Goal: Navigation & Orientation: Find specific page/section

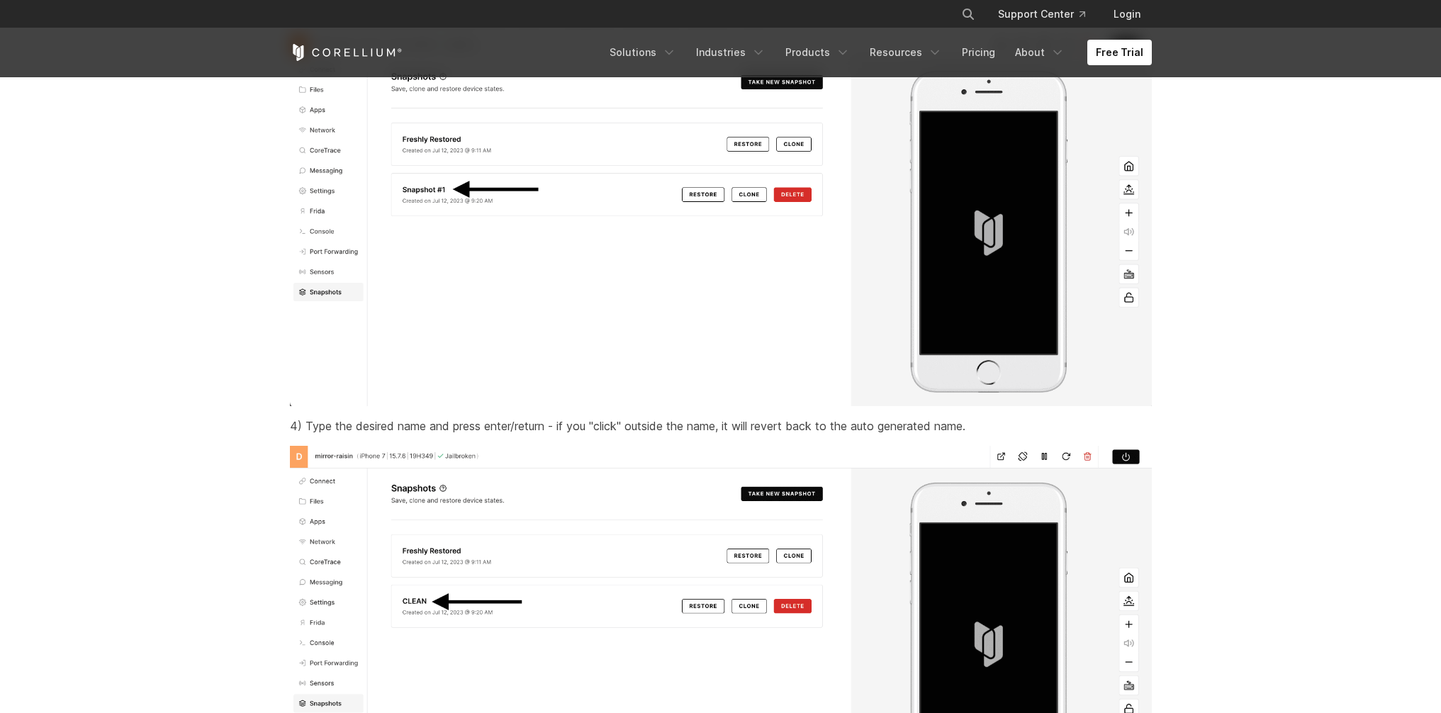
scroll to position [6237, 0]
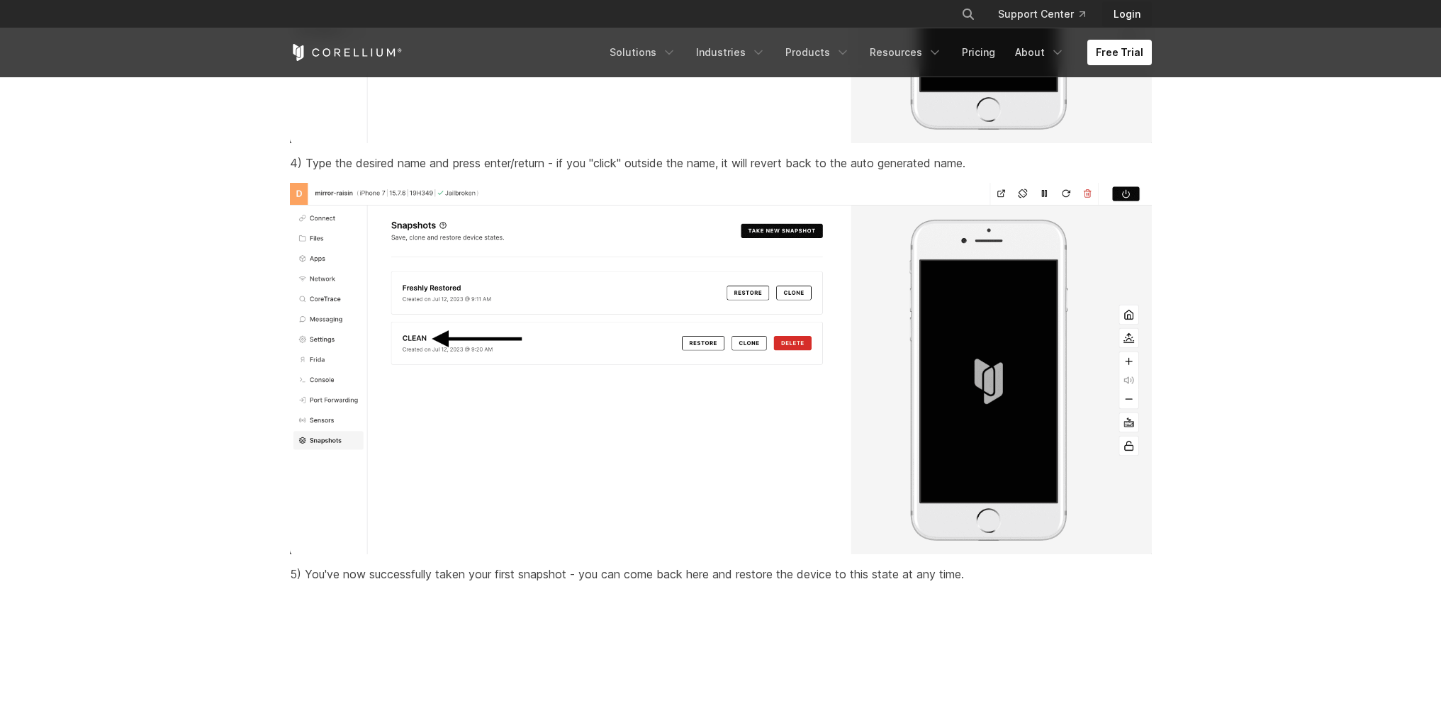
click at [1120, 10] on link "Login" at bounding box center [1127, 14] width 50 height 26
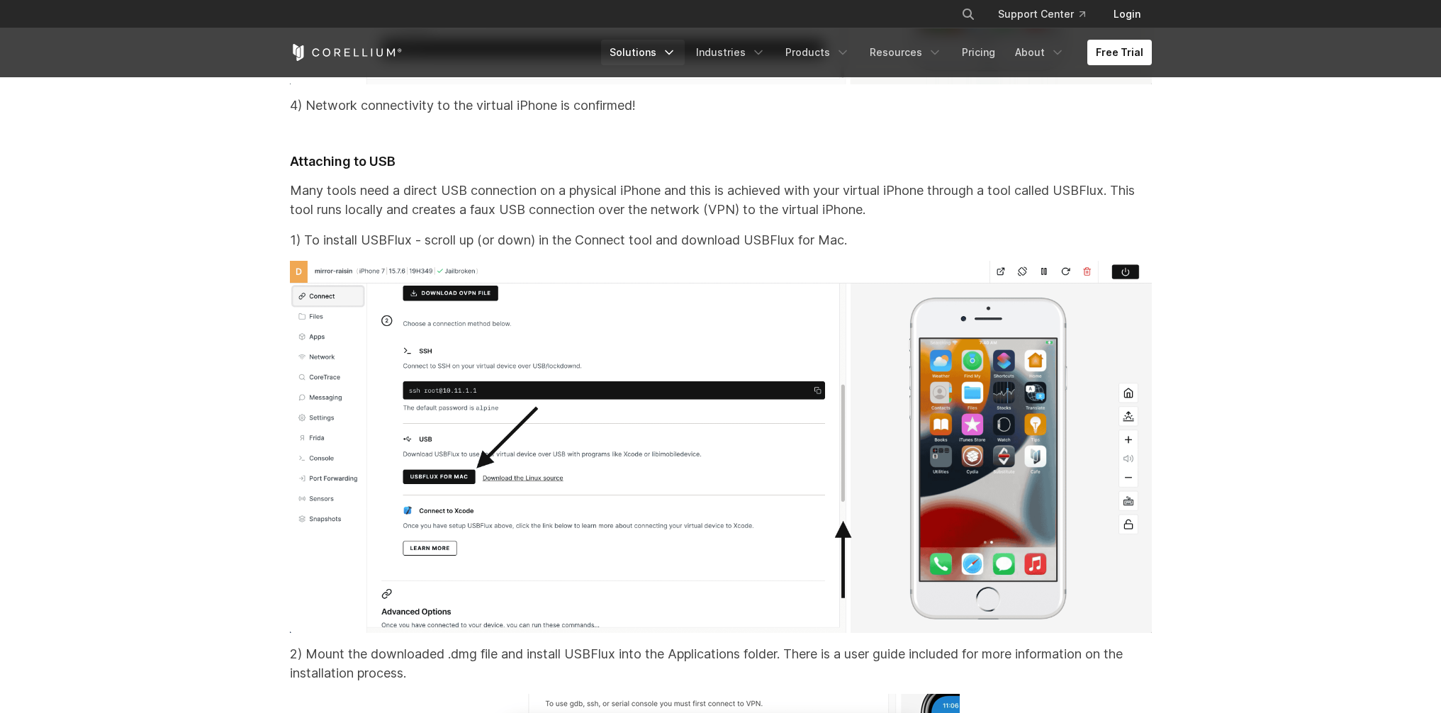
scroll to position [13212, 0]
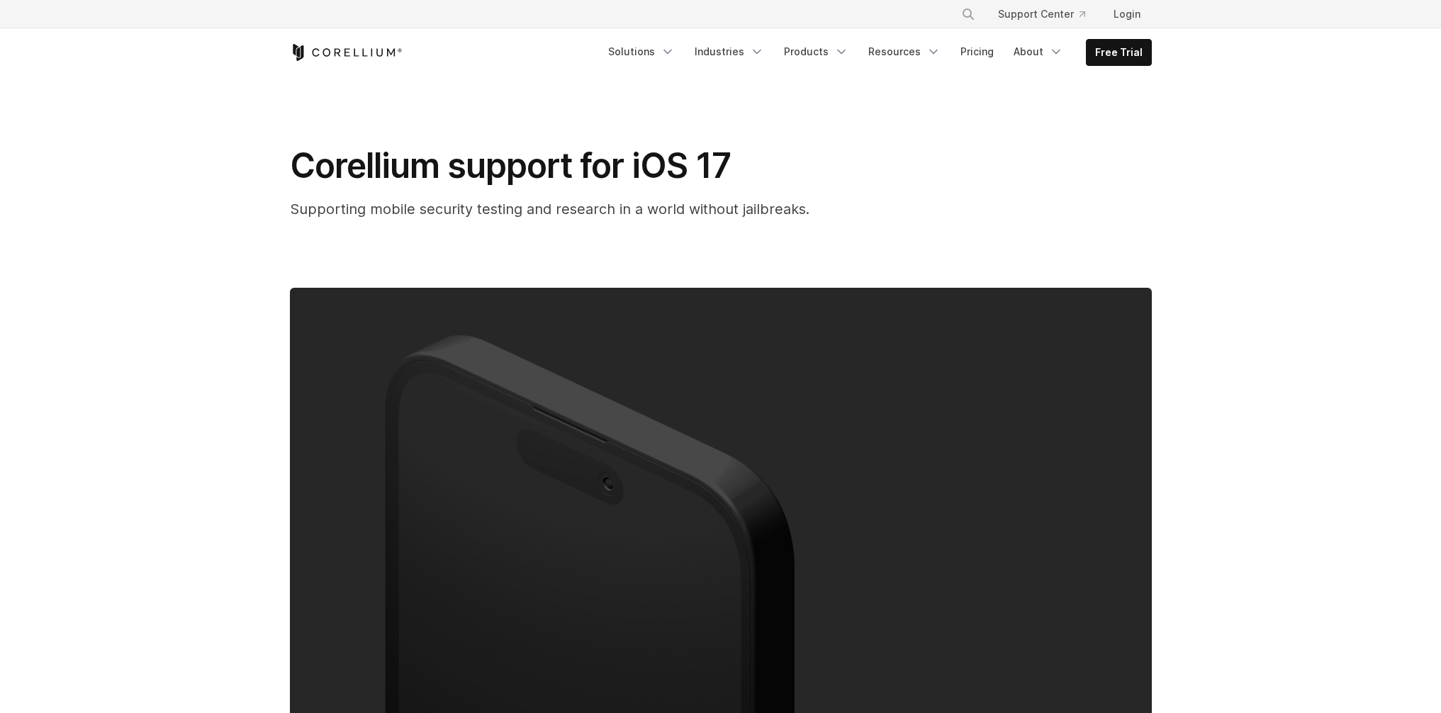
click at [305, 169] on span "Corellium support for iOS 17" at bounding box center [510, 166] width 441 height 42
drag, startPoint x: 305, startPoint y: 169, endPoint x: 378, endPoint y: 169, distance: 73.7
click at [378, 169] on span "Corellium support for iOS 17" at bounding box center [510, 166] width 441 height 42
copy span "Corellium"
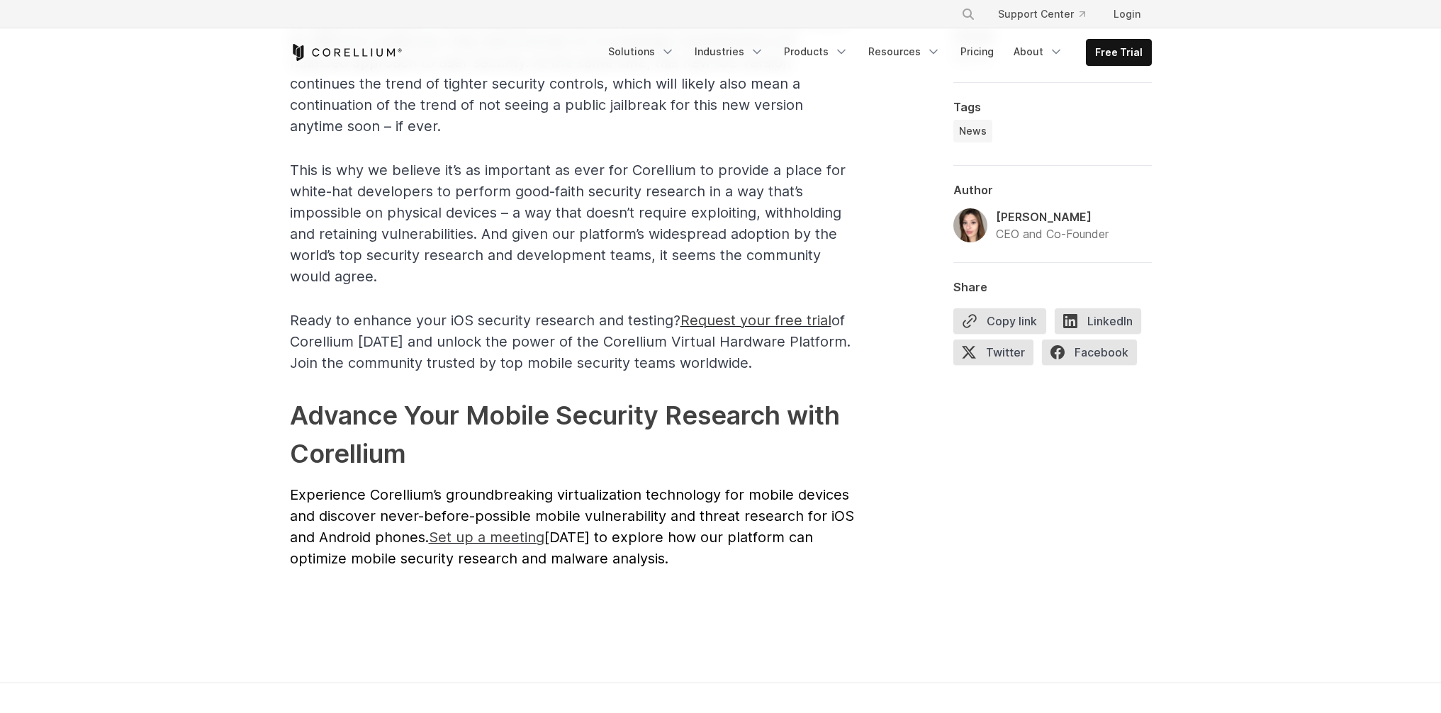
scroll to position [3076, 0]
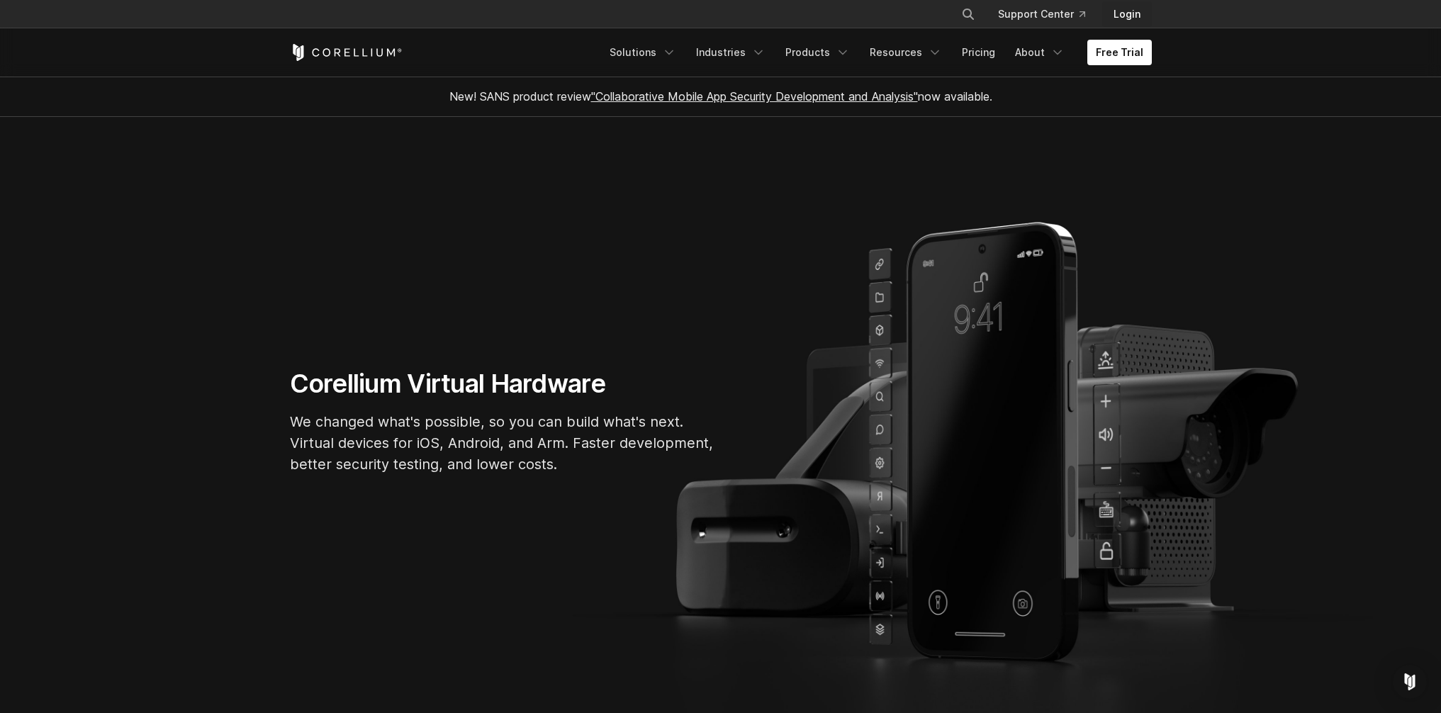
click at [1130, 21] on link "Login" at bounding box center [1127, 14] width 50 height 26
click at [1302, 179] on section "Corellium Virtual Hardware We changed what's possible, so you can build what's …" at bounding box center [720, 427] width 1441 height 620
click at [1131, 20] on link "Login" at bounding box center [1127, 14] width 50 height 26
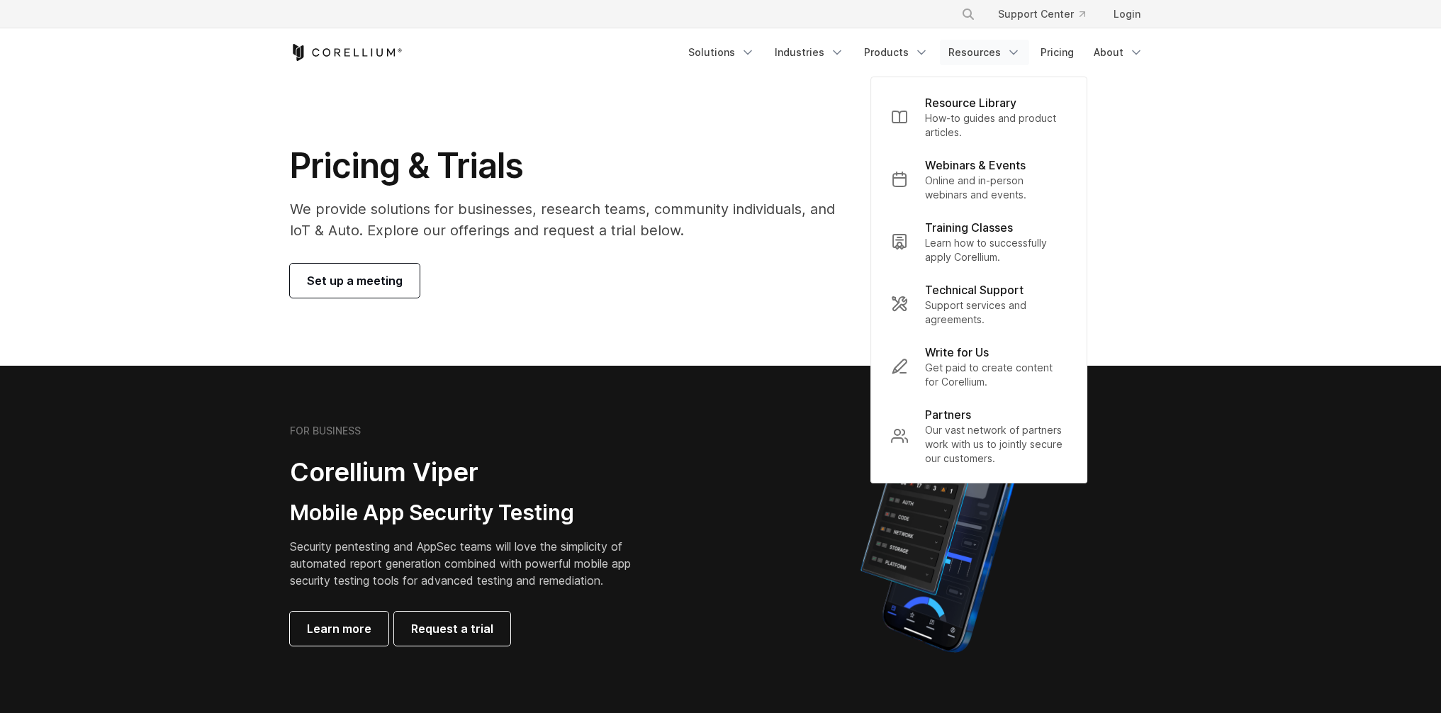
click at [987, 49] on link "Resources" at bounding box center [984, 53] width 89 height 26
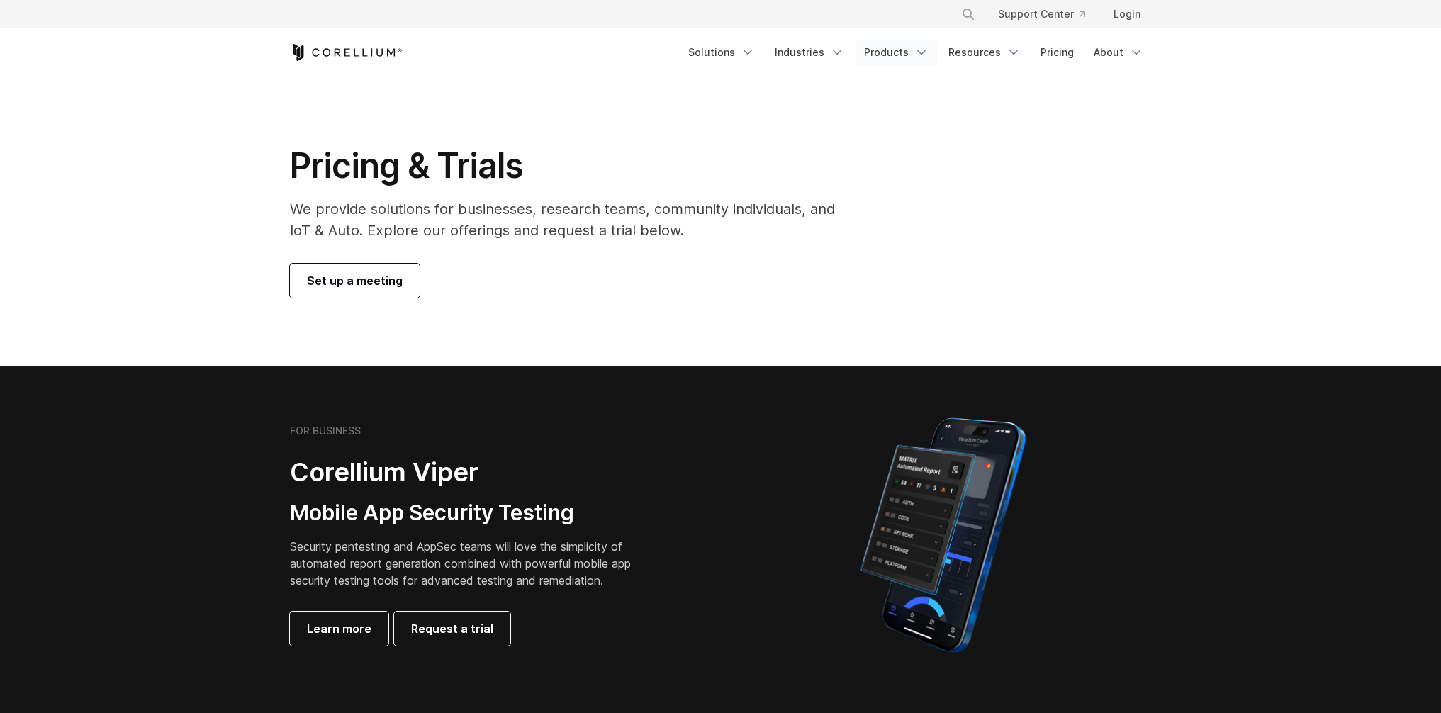
click at [918, 54] on icon "Navigation Menu" at bounding box center [921, 52] width 14 height 14
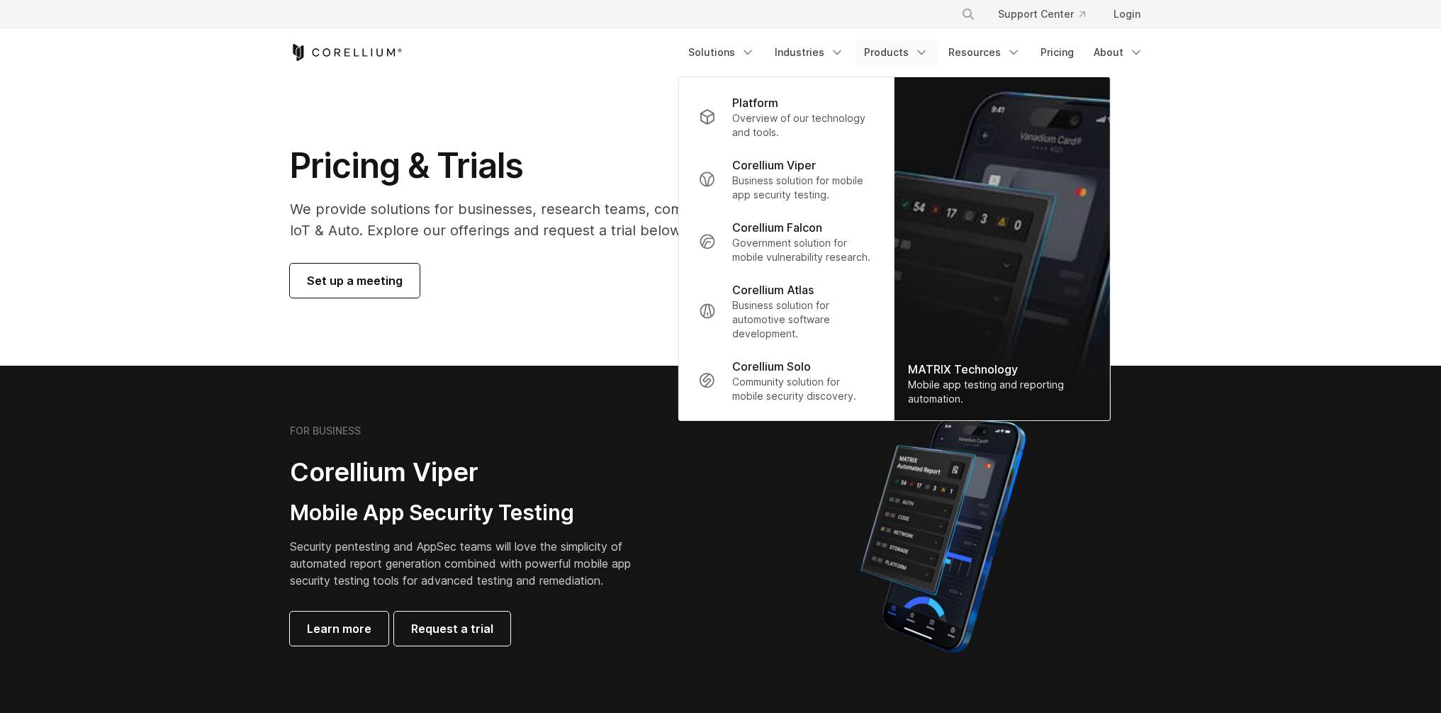
click at [918, 54] on icon "Navigation Menu" at bounding box center [921, 52] width 14 height 14
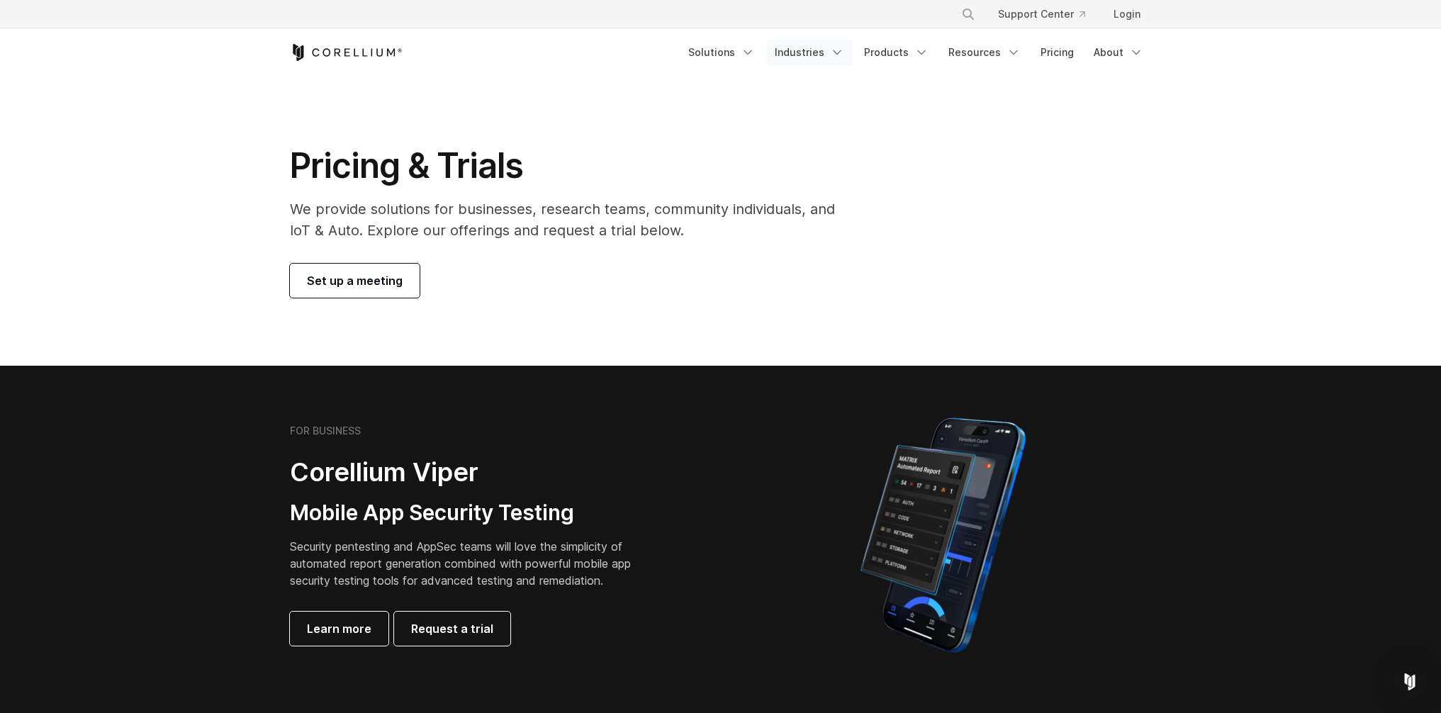
click at [836, 51] on icon "Navigation Menu" at bounding box center [837, 52] width 14 height 14
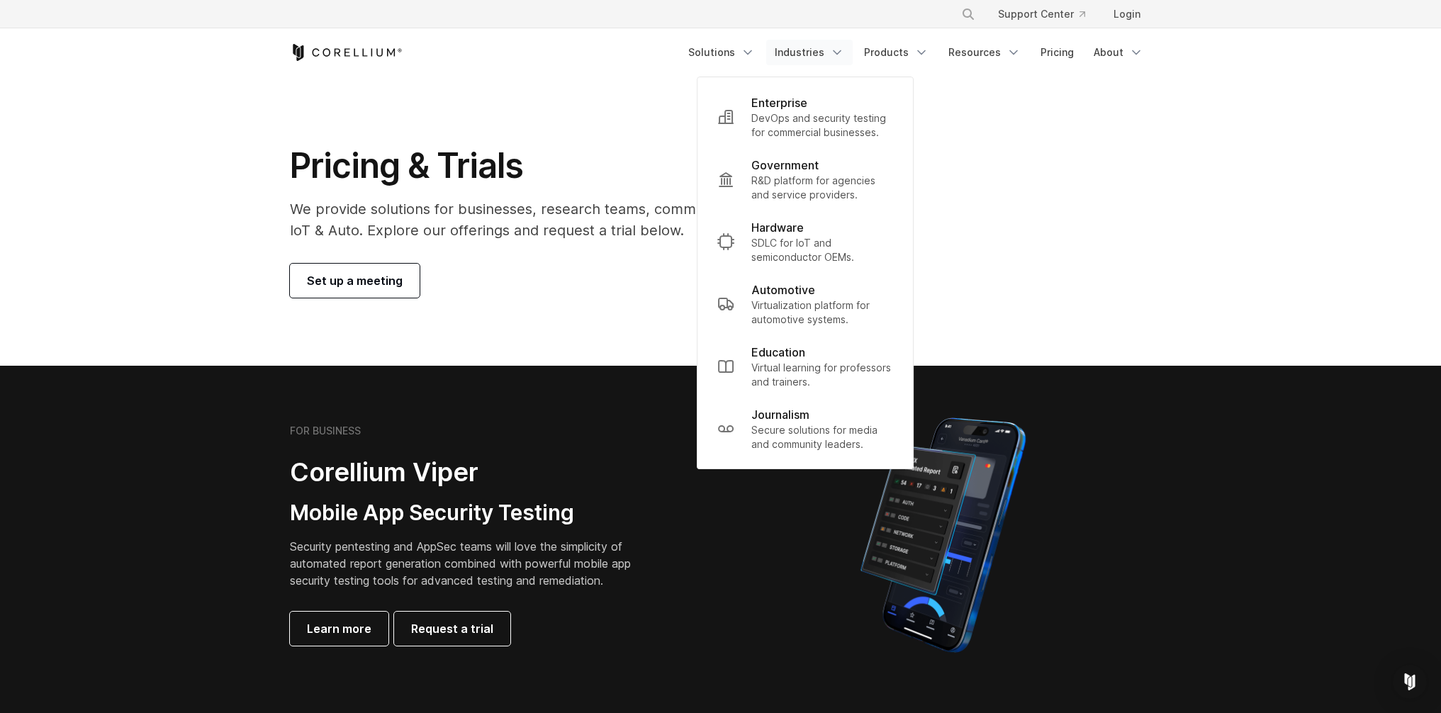
click at [836, 51] on icon "Navigation Menu" at bounding box center [837, 52] width 14 height 14
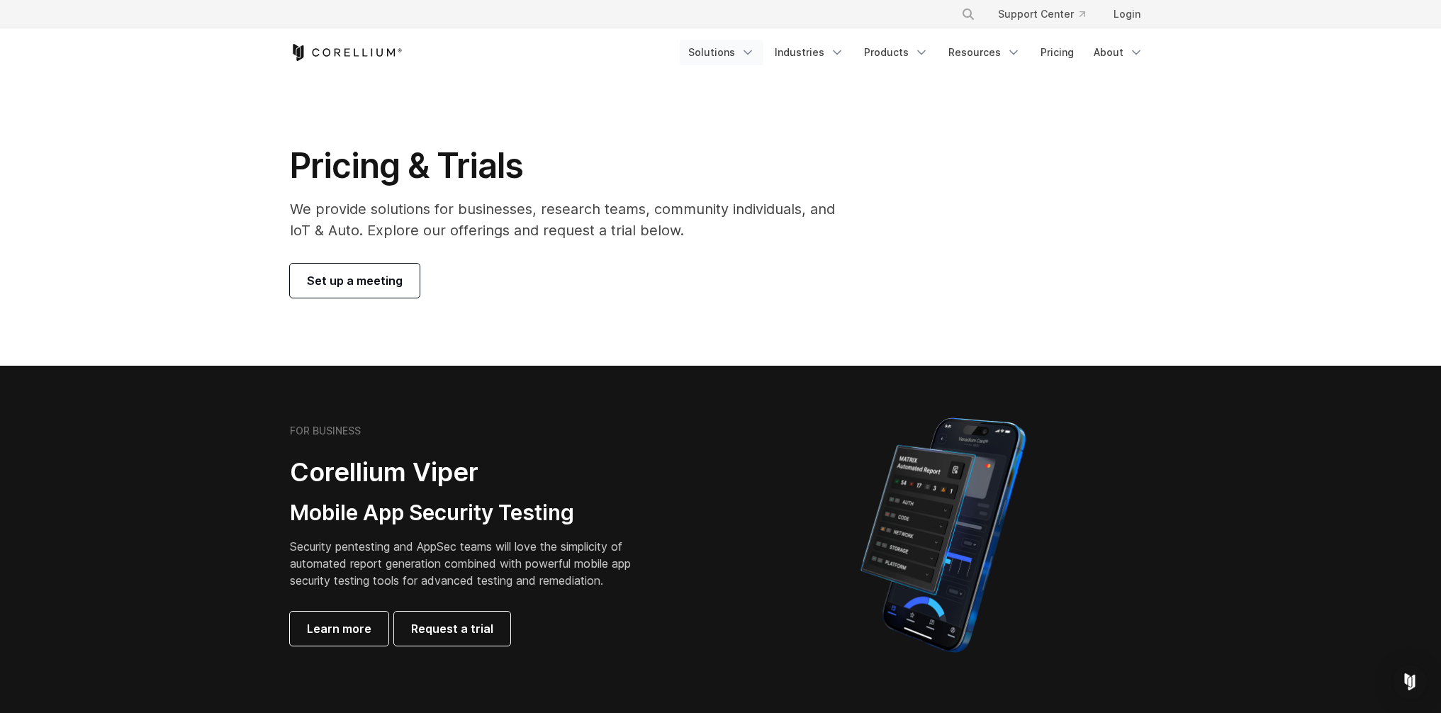
click at [695, 55] on link "Solutions" at bounding box center [722, 53] width 84 height 26
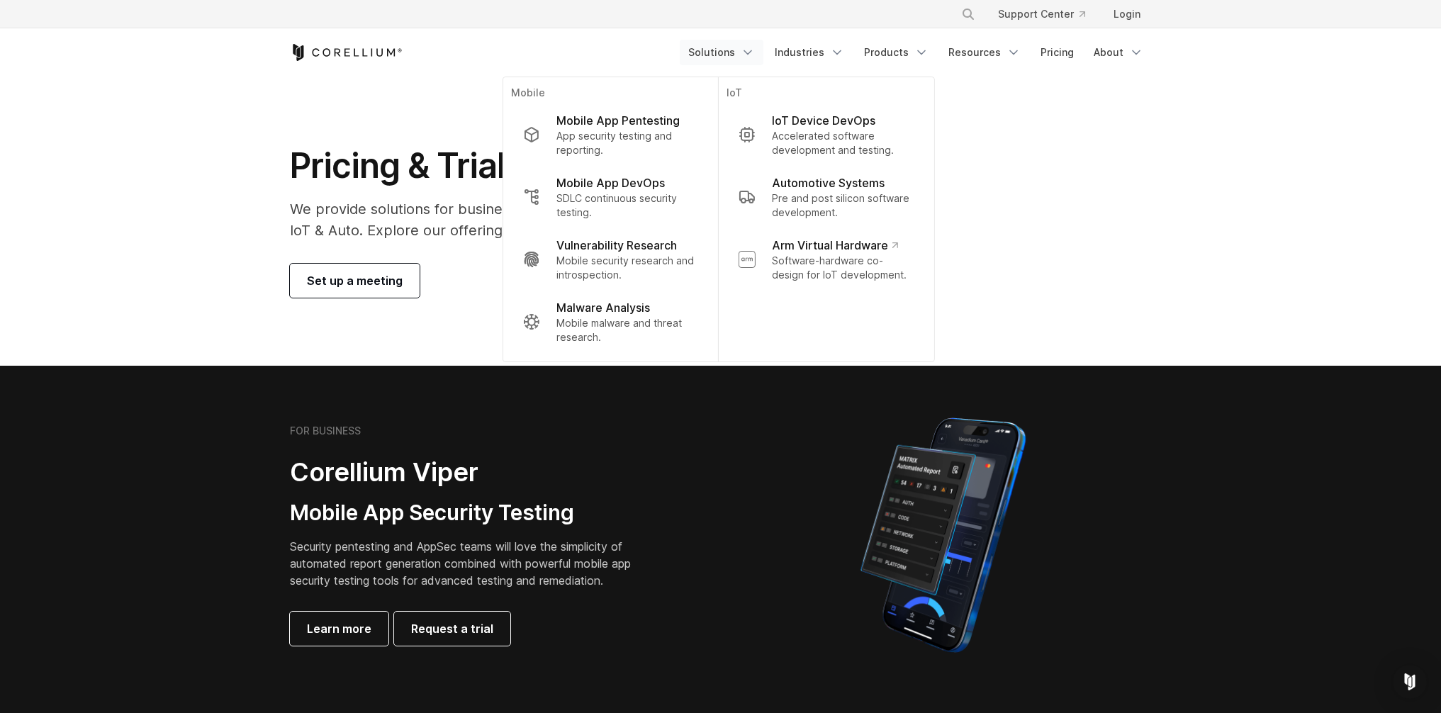
click at [1178, 178] on section "Pricing & Trials We provide solutions for businesses, research teams, community…" at bounding box center [720, 221] width 1441 height 289
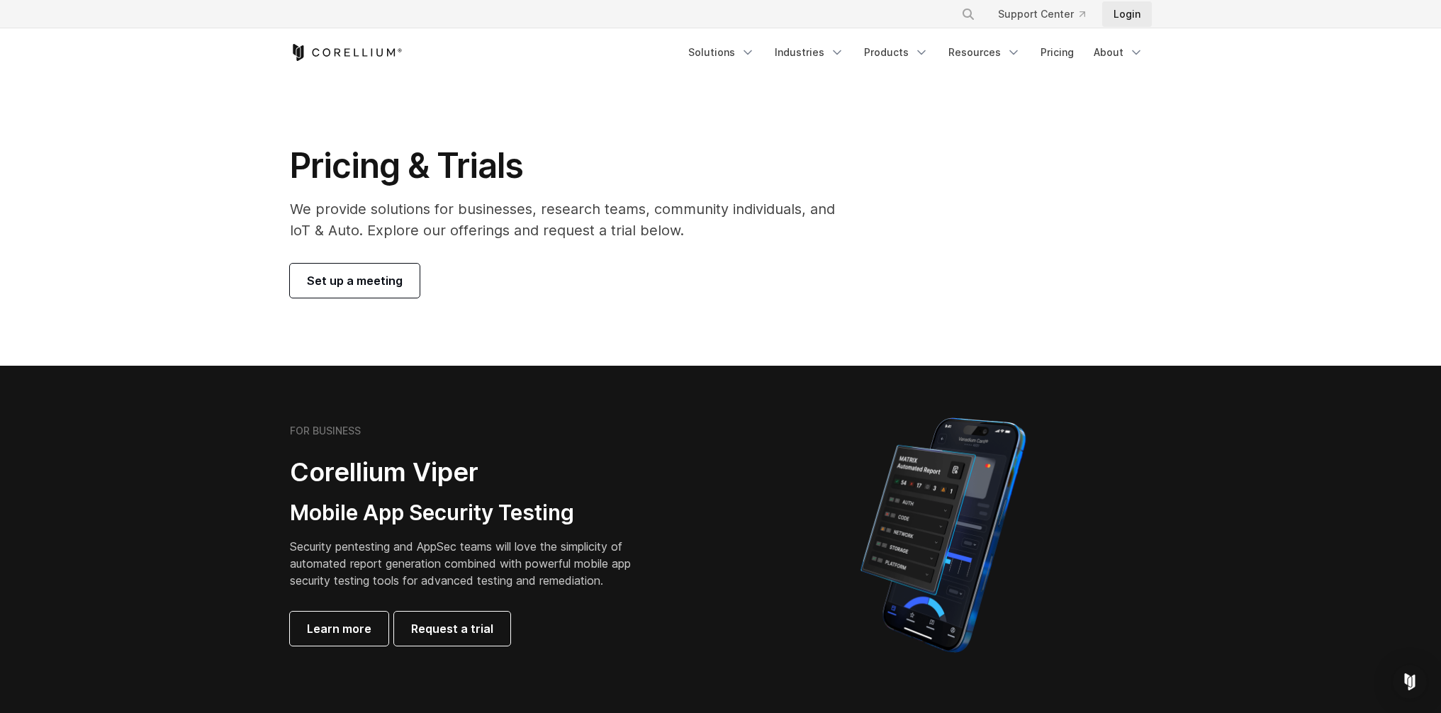
click at [1133, 16] on link "Login" at bounding box center [1127, 14] width 50 height 26
